Goal: Information Seeking & Learning: Compare options

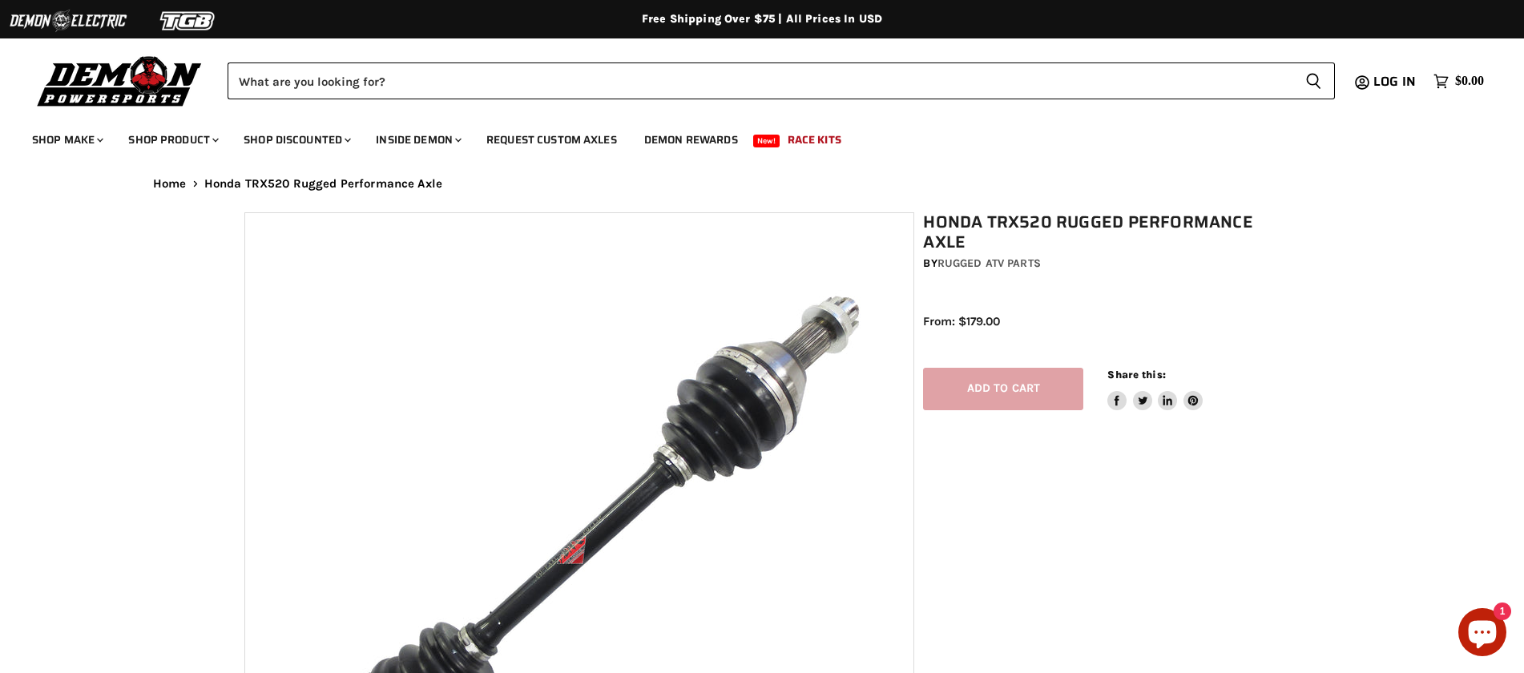
select select "******"
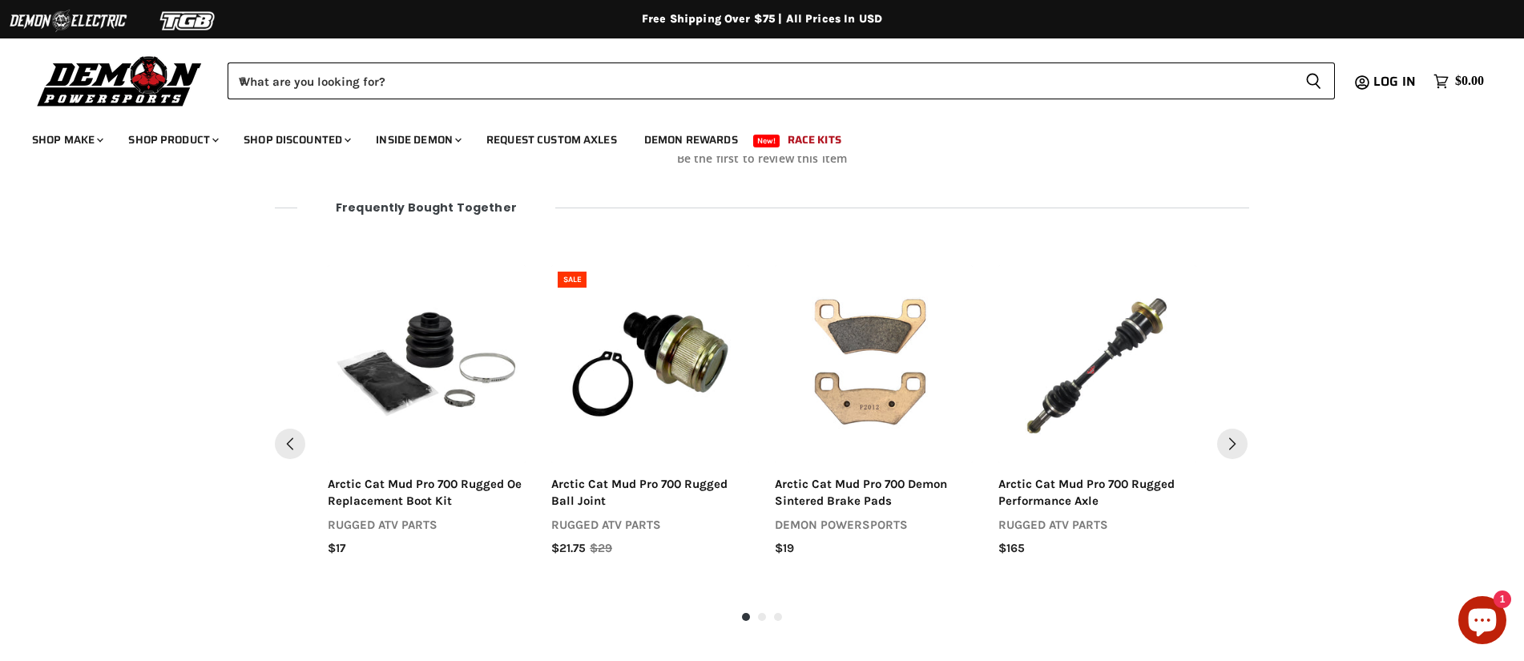
scroll to position [1685, 0]
